Goal: Ask a question: Seek information or help from site administrators or community

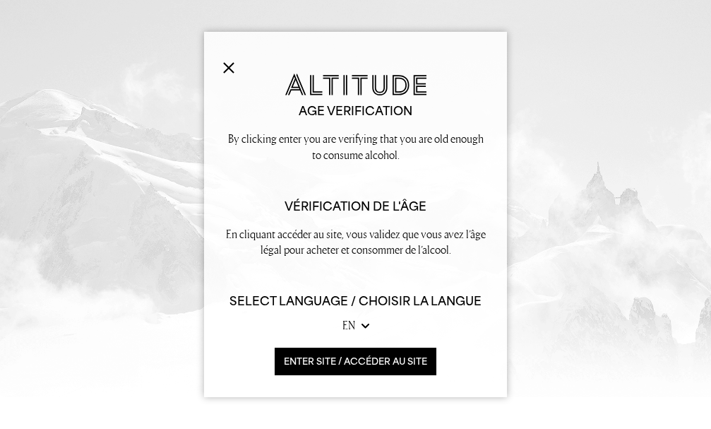
click at [223, 62] on img at bounding box center [228, 67] width 11 height 11
click at [326, 375] on button "ENTER SITE / accéder au site" at bounding box center [356, 362] width 162 height 28
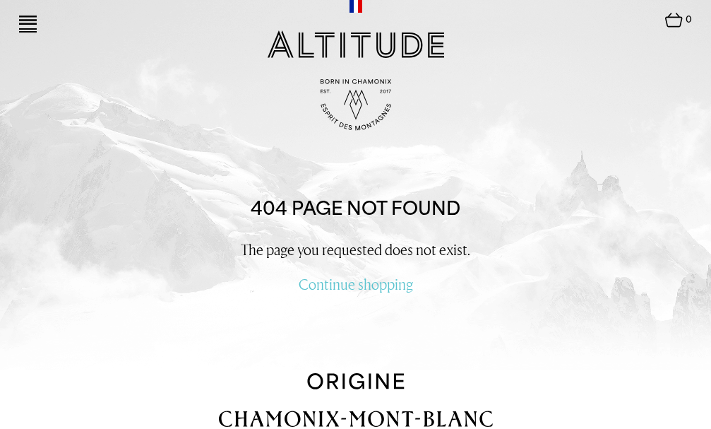
click at [30, 23] on img at bounding box center [28, 20] width 18 height 9
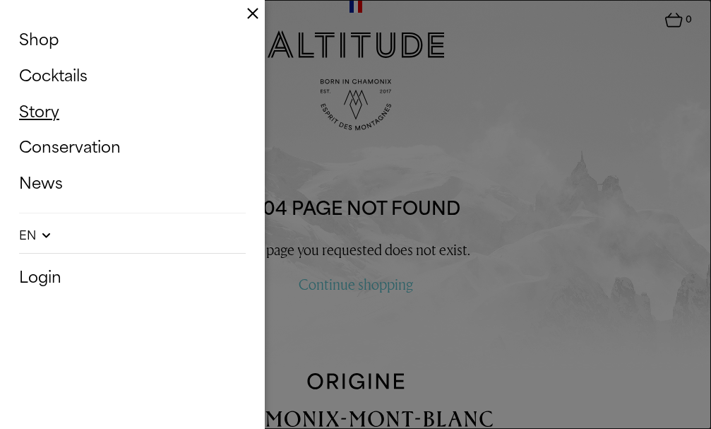
click at [51, 127] on link "Story" at bounding box center [132, 112] width 227 height 30
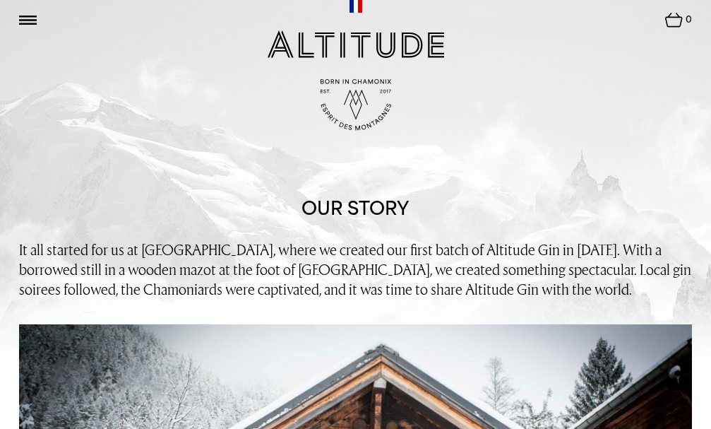
click at [357, 12] on img at bounding box center [356, 6] width 13 height 13
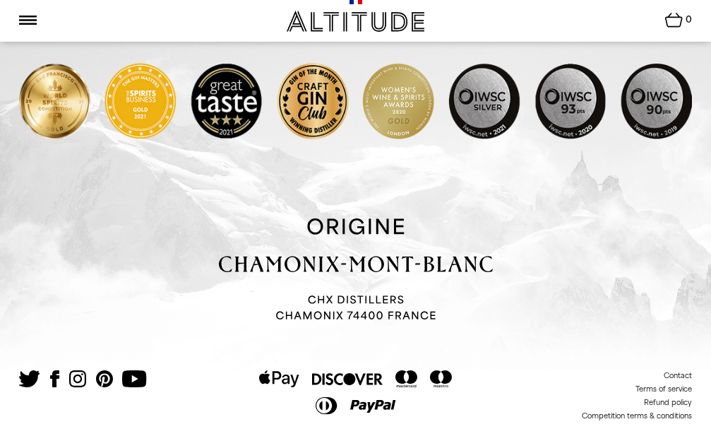
scroll to position [1626, 0]
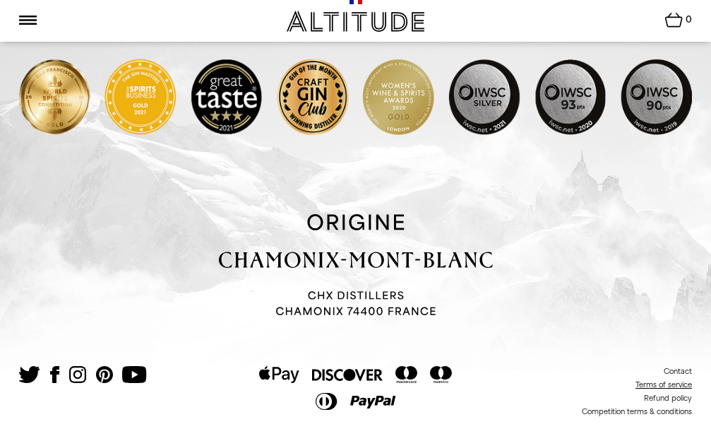
click at [653, 380] on link "Terms of service" at bounding box center [664, 384] width 57 height 8
click at [682, 367] on link "Contact" at bounding box center [678, 371] width 28 height 8
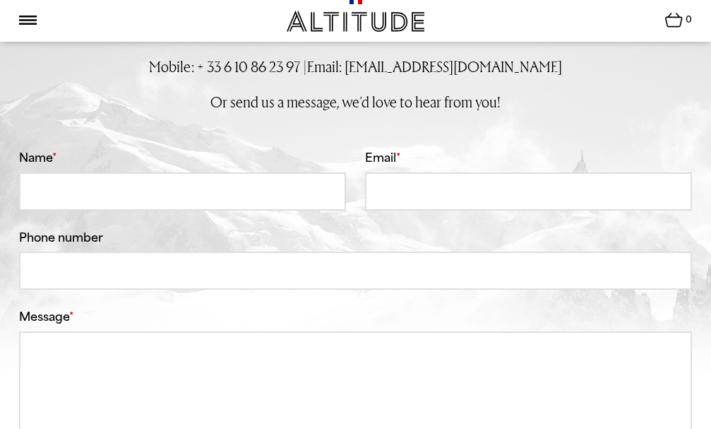
scroll to position [212, 0]
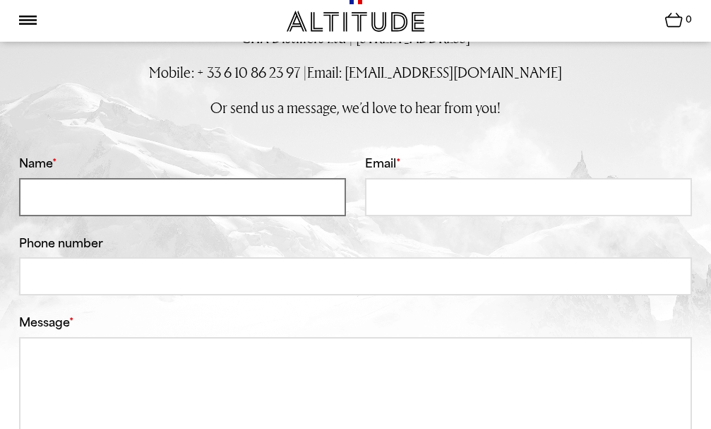
click at [61, 216] on input "Name *" at bounding box center [182, 197] width 327 height 38
type input "p"
type input "[PERSON_NAME]"
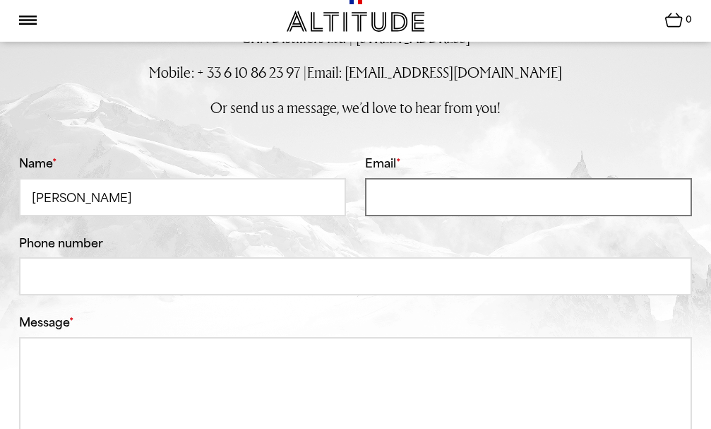
click at [437, 216] on input "Email *" at bounding box center [528, 197] width 327 height 38
type input "cave."
